Goal: Information Seeking & Learning: Understand process/instructions

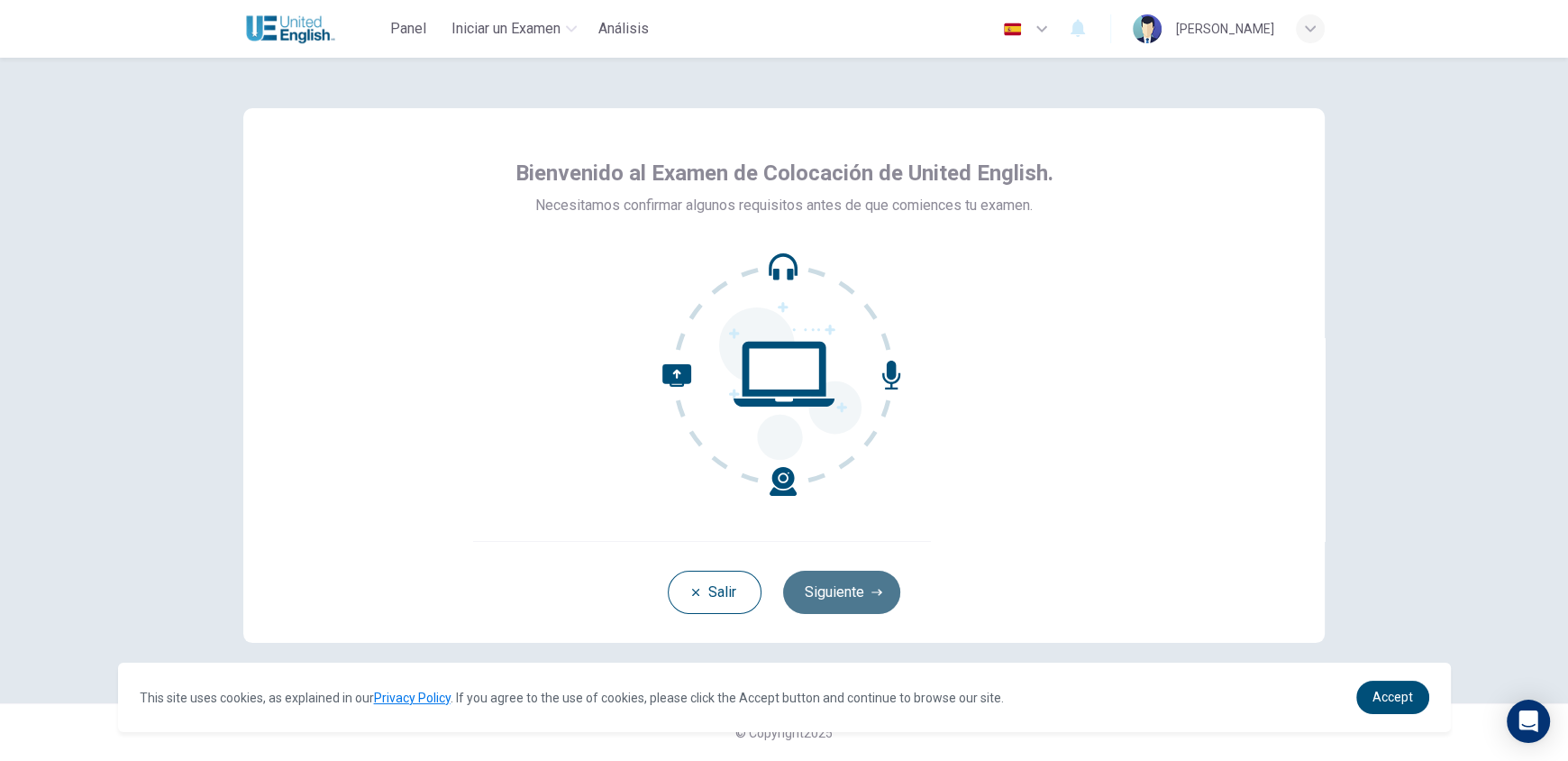
click at [882, 588] on button "Siguiente" at bounding box center [841, 593] width 117 height 43
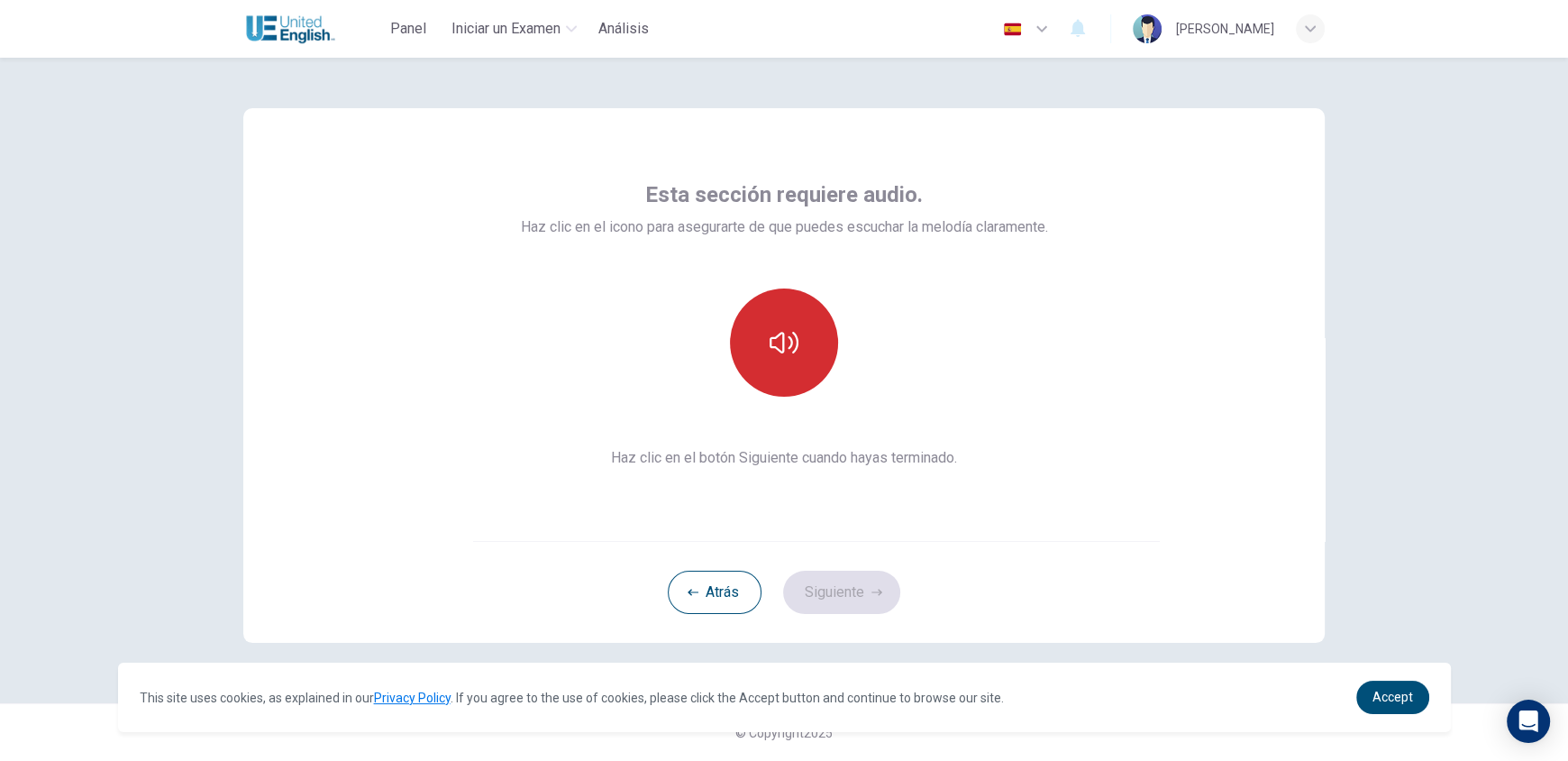
click at [790, 348] on icon "button" at bounding box center [784, 343] width 29 height 29
click at [871, 595] on icon "button" at bounding box center [877, 593] width 11 height 11
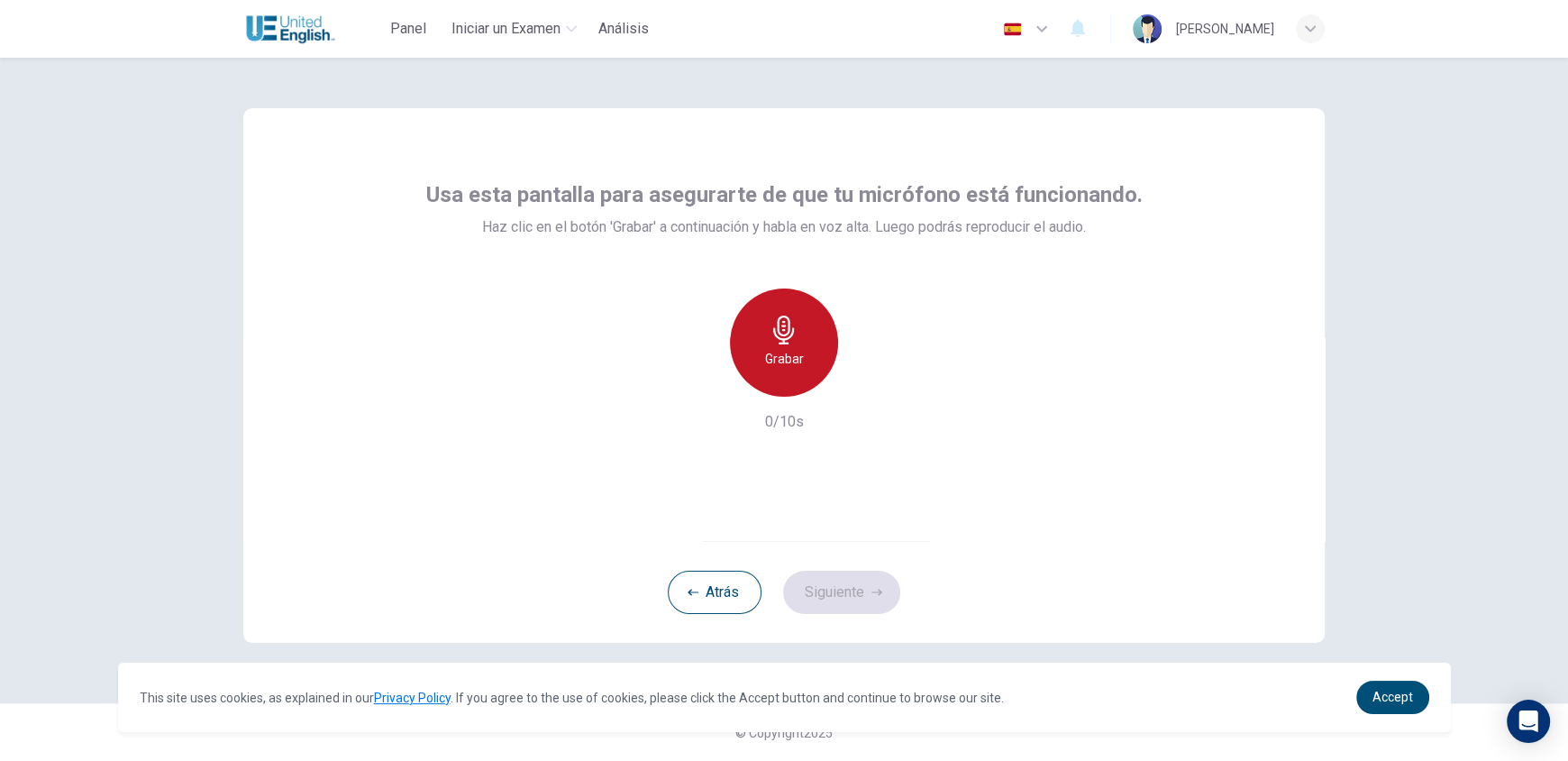
click at [785, 333] on icon "button" at bounding box center [784, 329] width 29 height 29
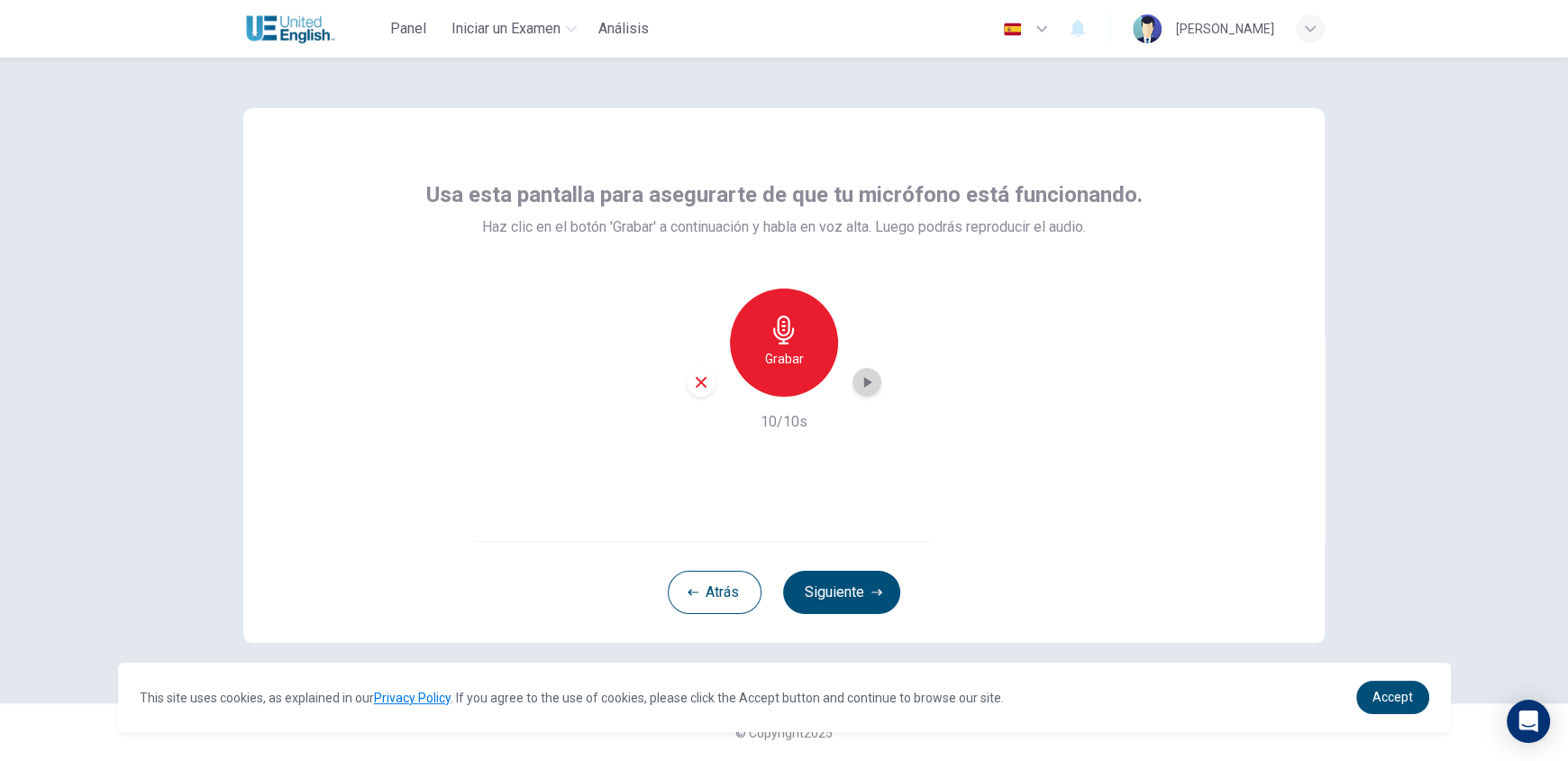
click at [873, 380] on icon "button" at bounding box center [866, 382] width 18 height 18
click at [864, 583] on button "Siguiente" at bounding box center [841, 593] width 117 height 43
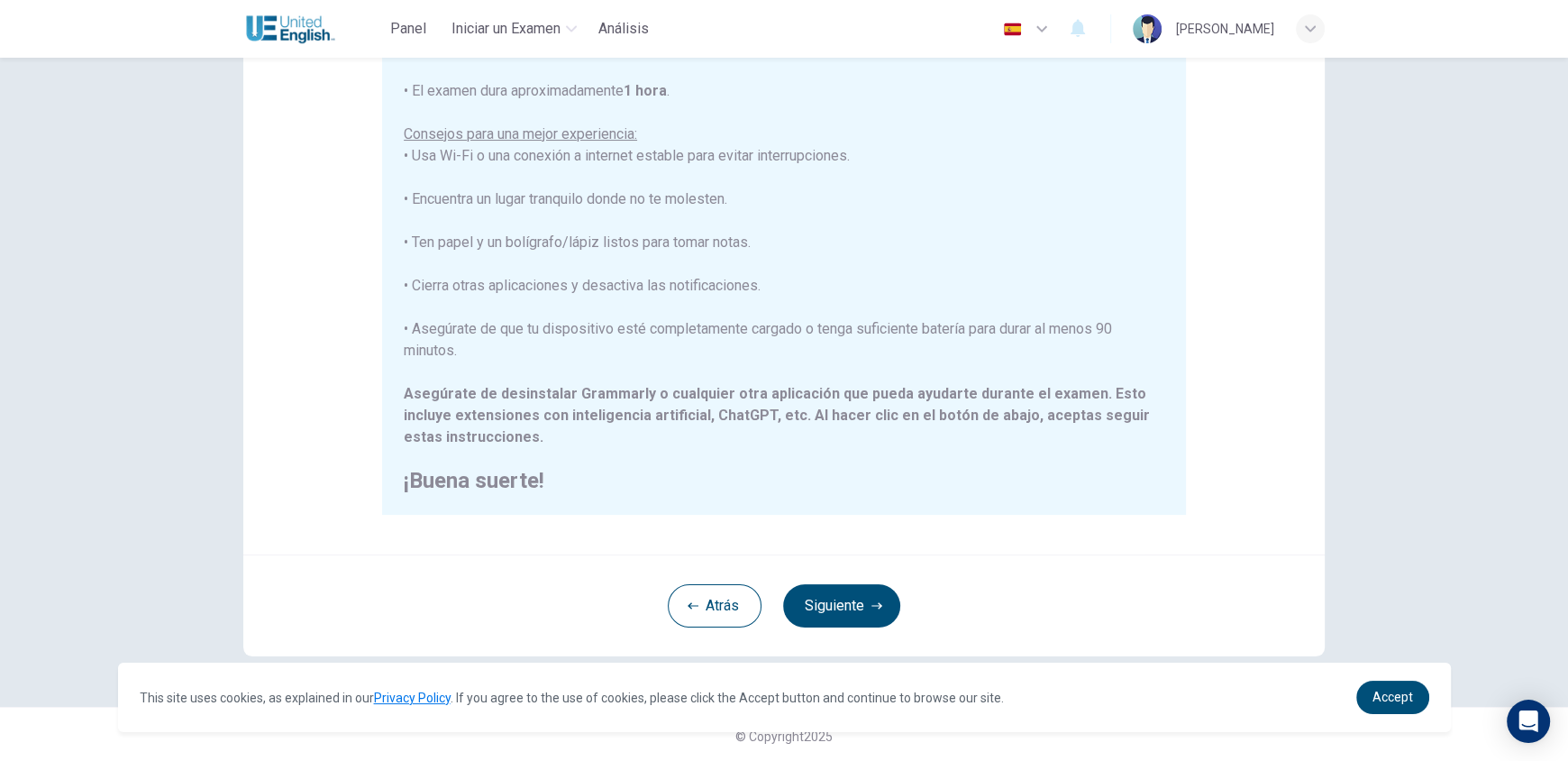
scroll to position [241, 0]
click at [871, 607] on icon "button" at bounding box center [877, 603] width 11 height 11
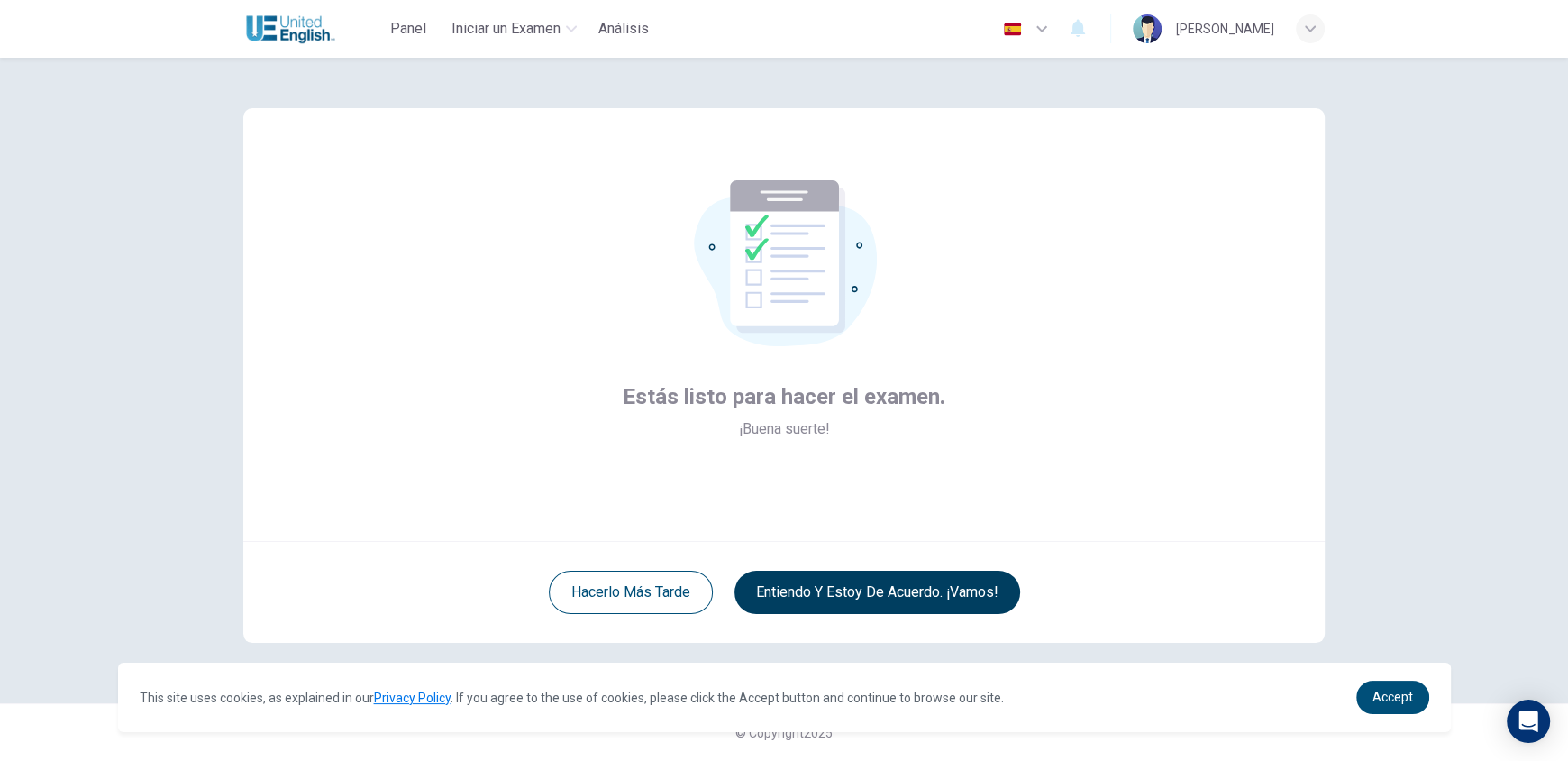
scroll to position [0, 0]
click at [873, 597] on button "Entiendo y estoy de acuerdo. ¡Vamos!" at bounding box center [877, 593] width 285 height 43
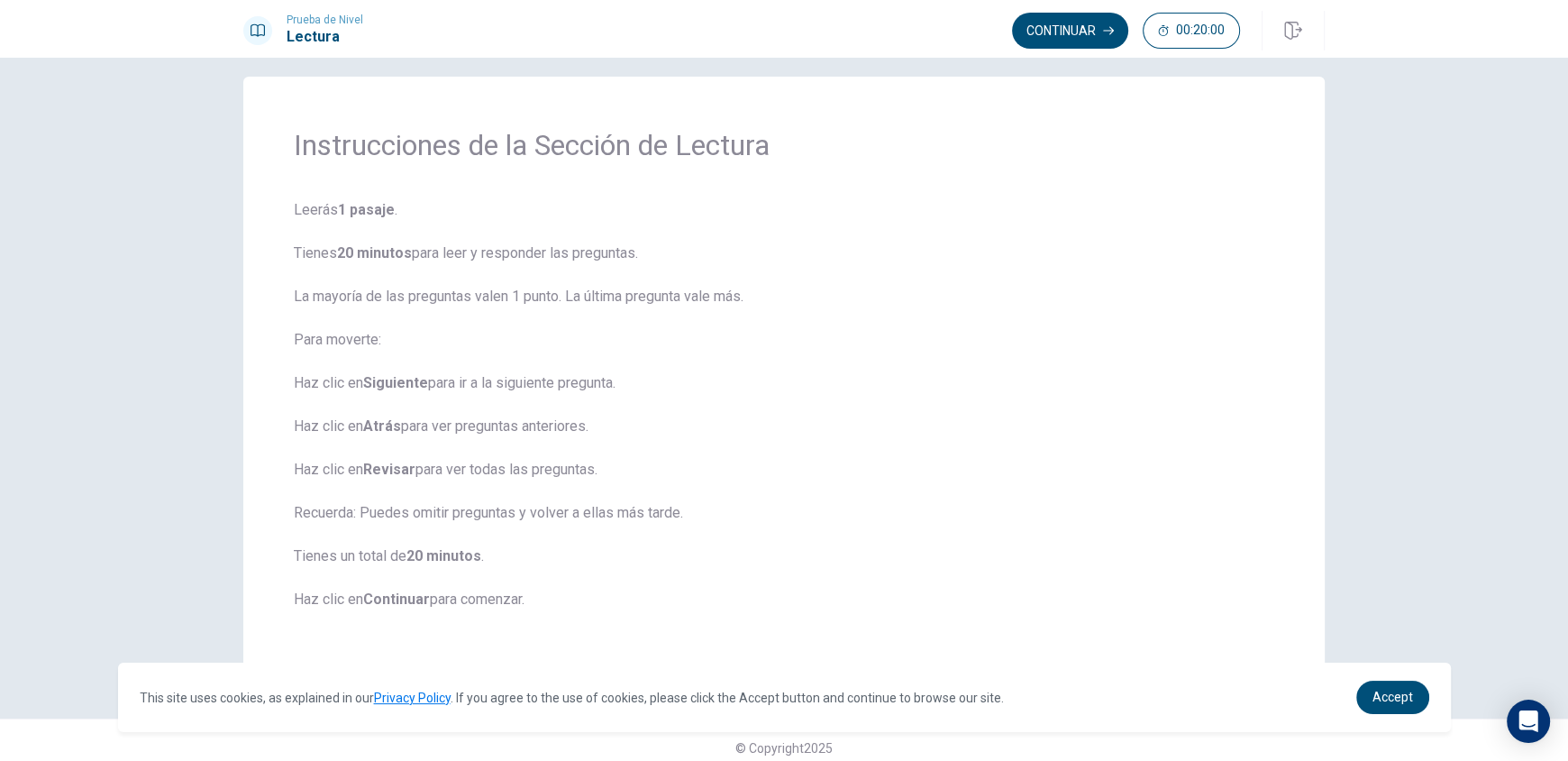
scroll to position [33, 0]
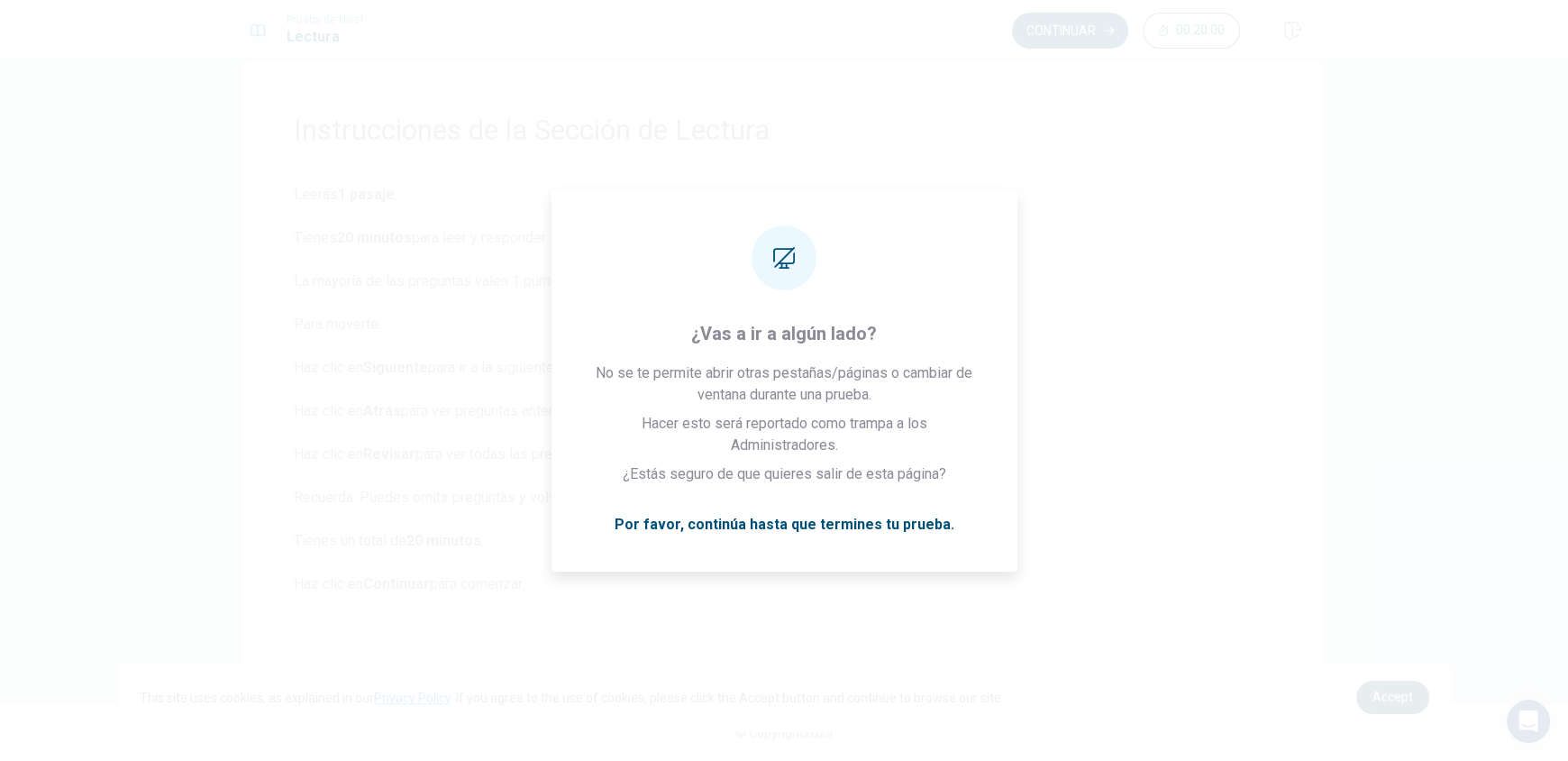
click at [1387, 695] on span "Accept" at bounding box center [1392, 696] width 40 height 14
